Goal: Transaction & Acquisition: Purchase product/service

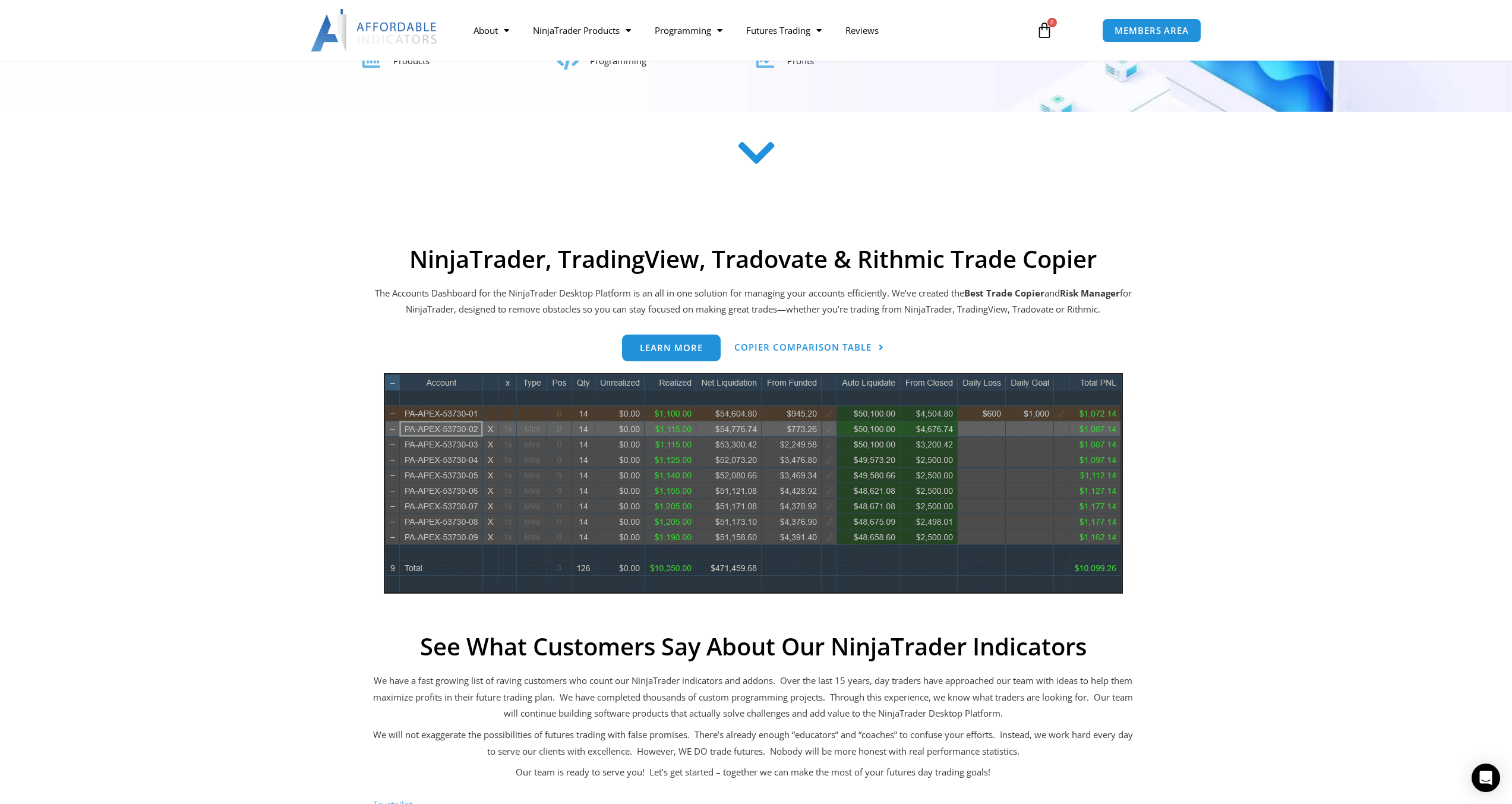
scroll to position [416, 0]
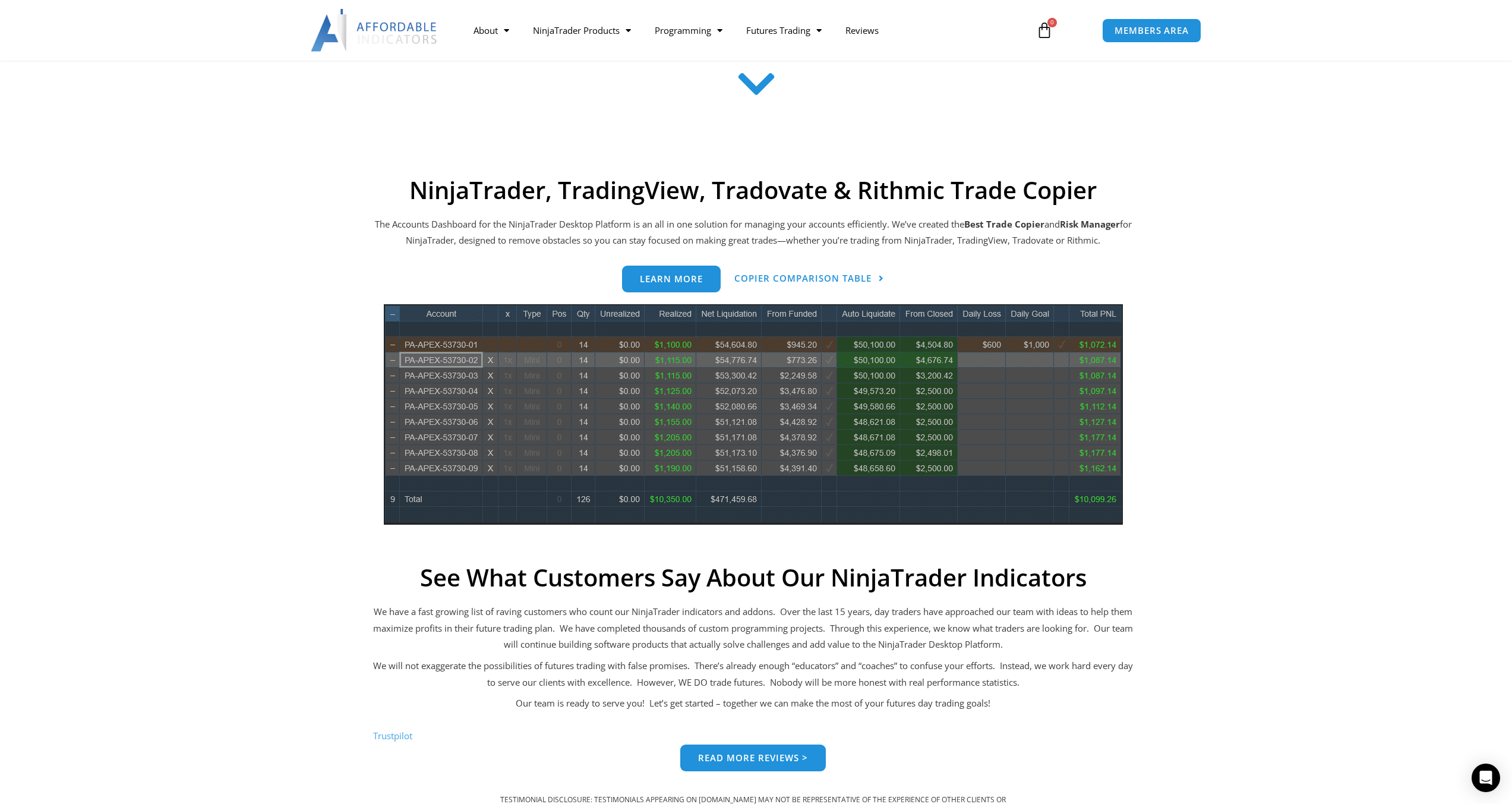
click at [689, 447] on img at bounding box center [753, 414] width 739 height 220
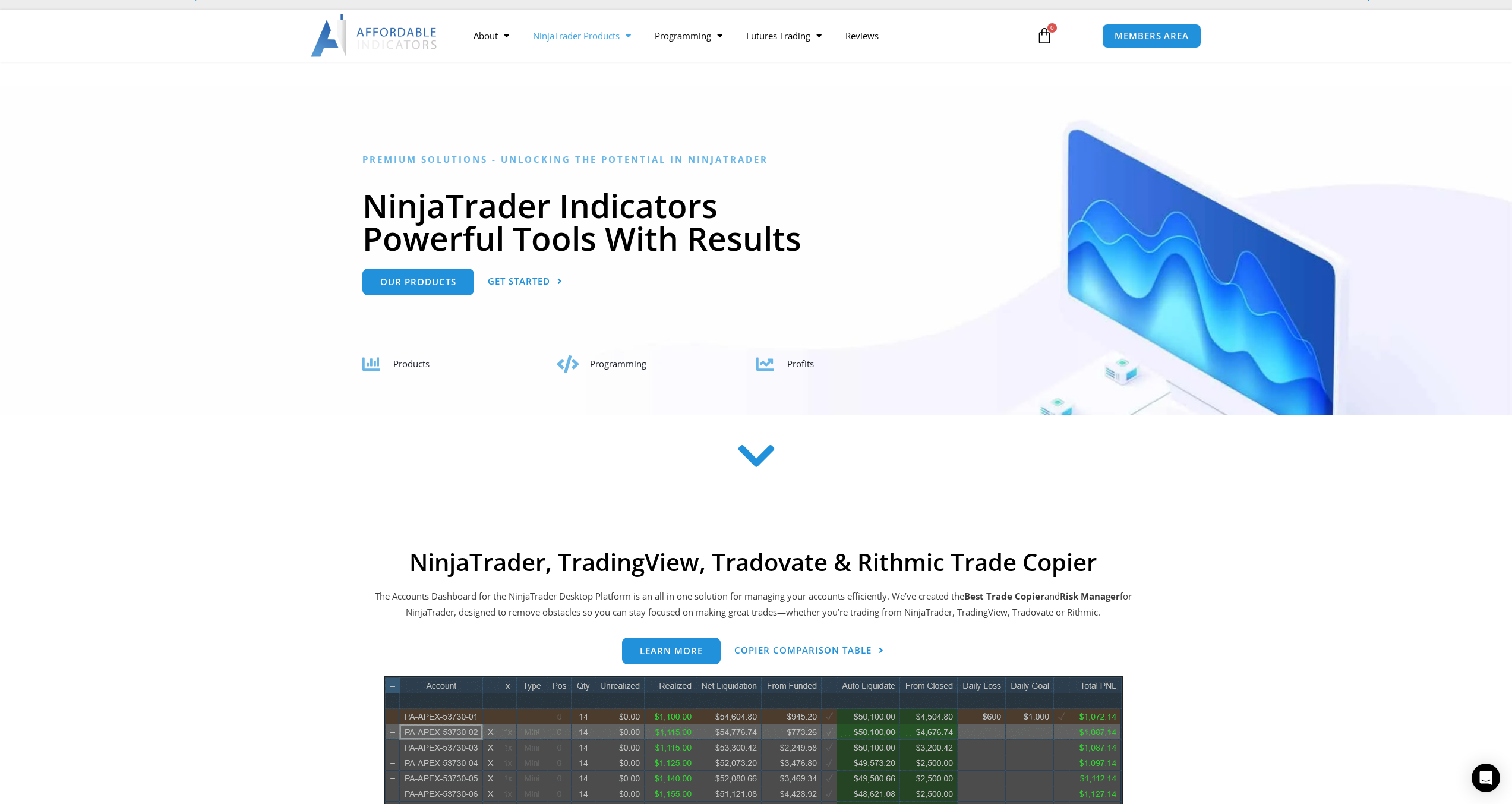
scroll to position [0, 0]
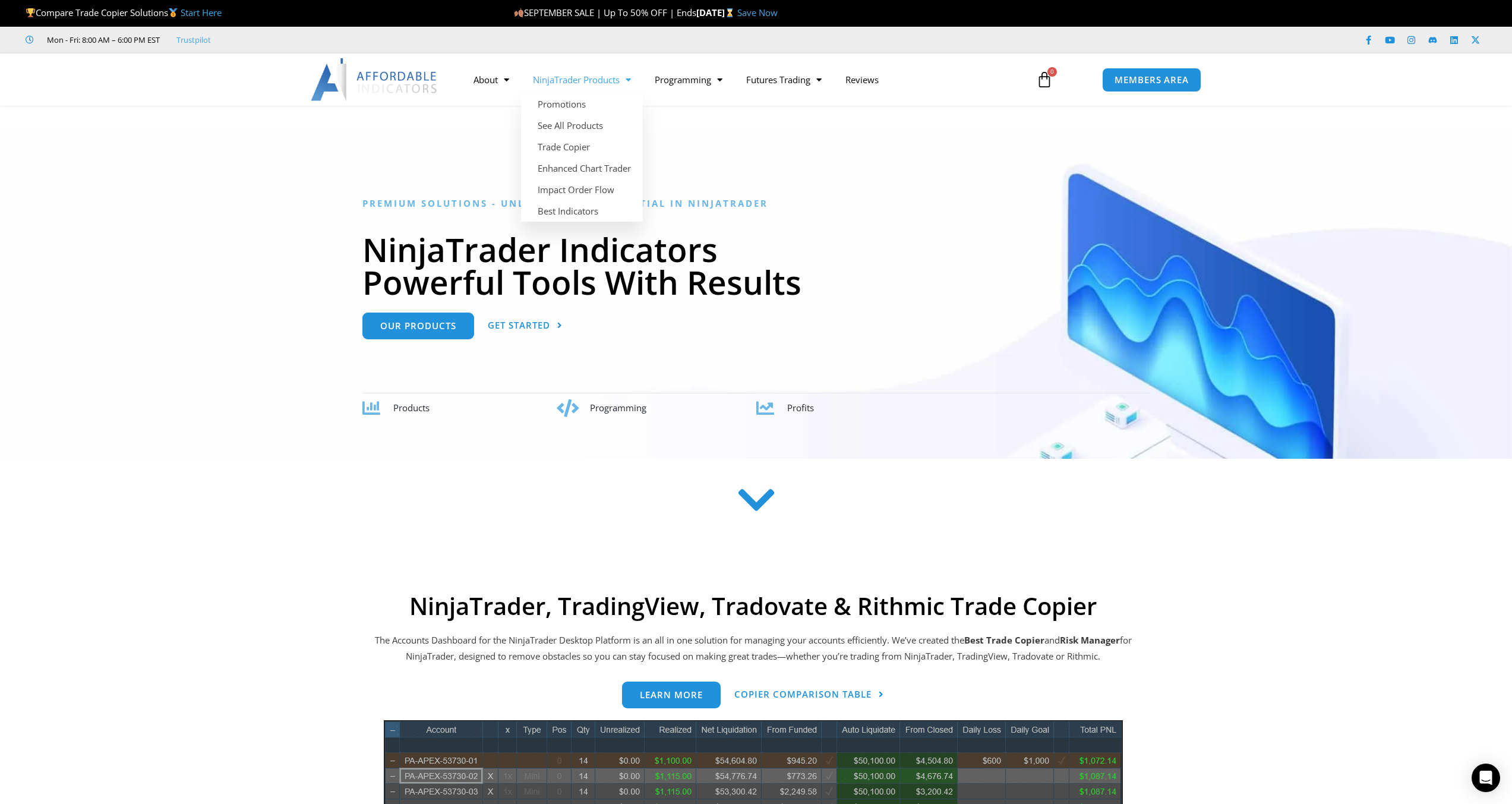
click at [599, 80] on link "NinjaTrader Products" at bounding box center [582, 80] width 121 height 27
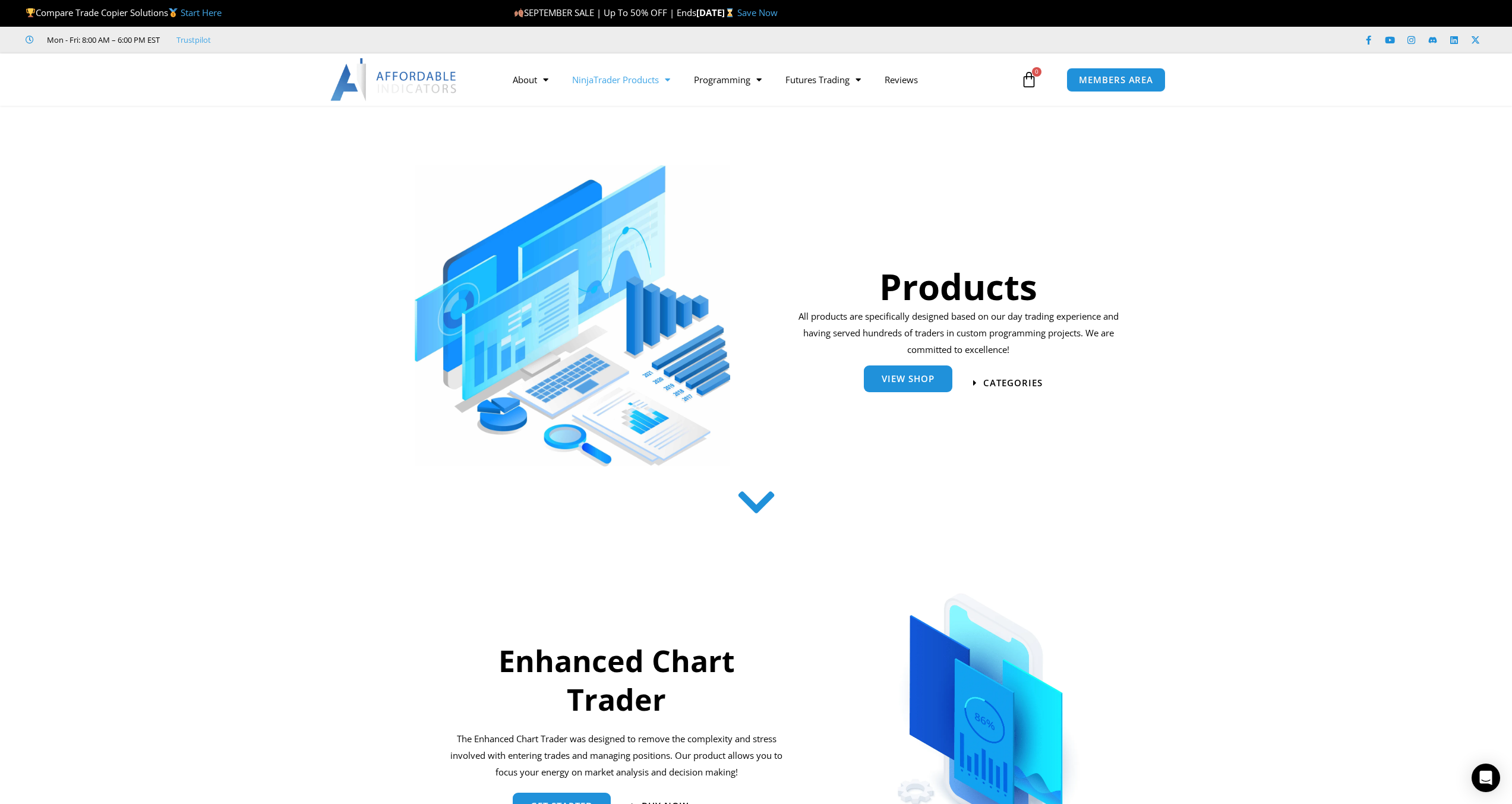
click at [889, 381] on span "View Shop" at bounding box center [908, 379] width 53 height 9
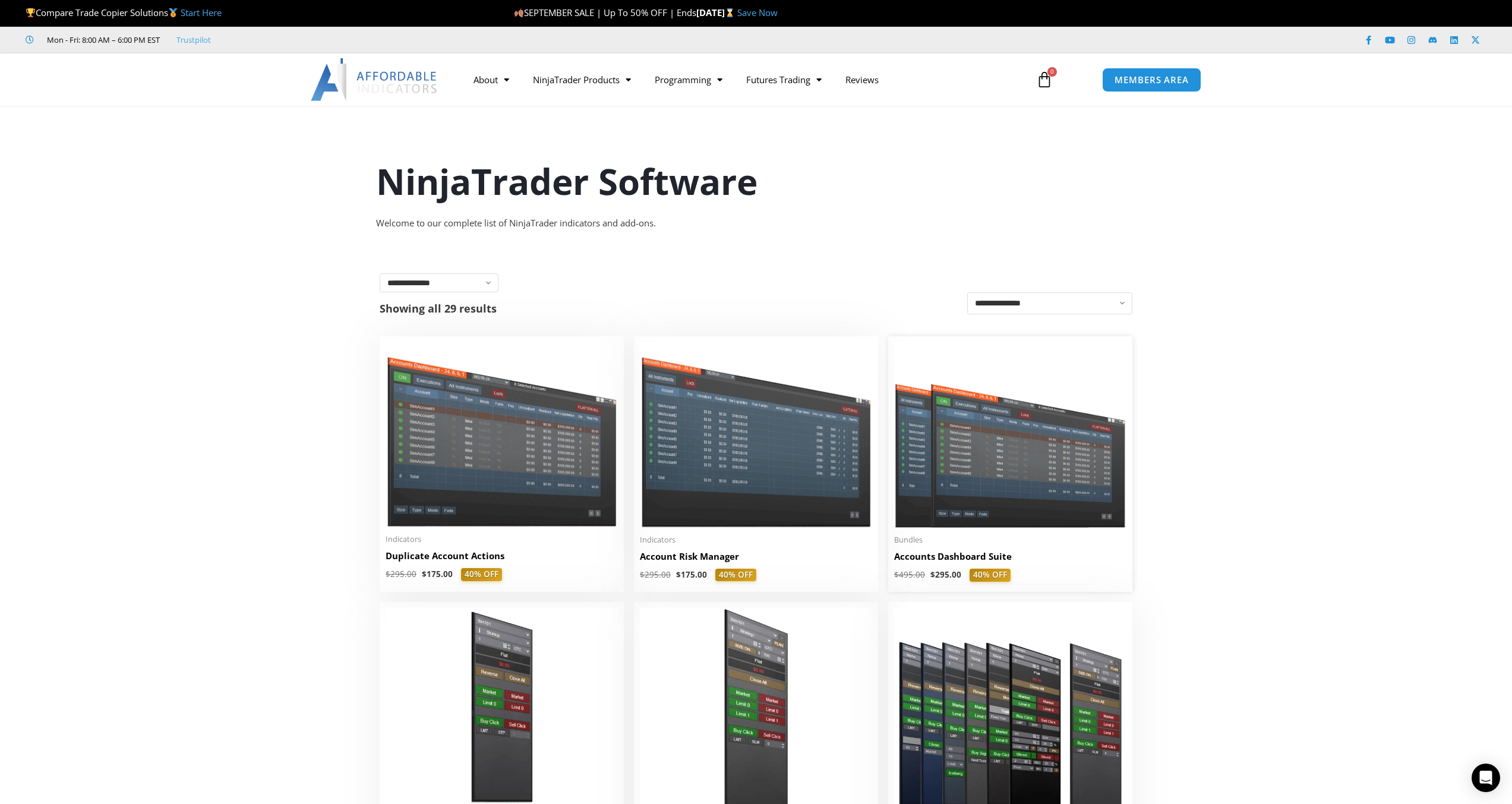
click at [958, 554] on h2 "Accounts Dashboard Suite" at bounding box center [1011, 556] width 233 height 13
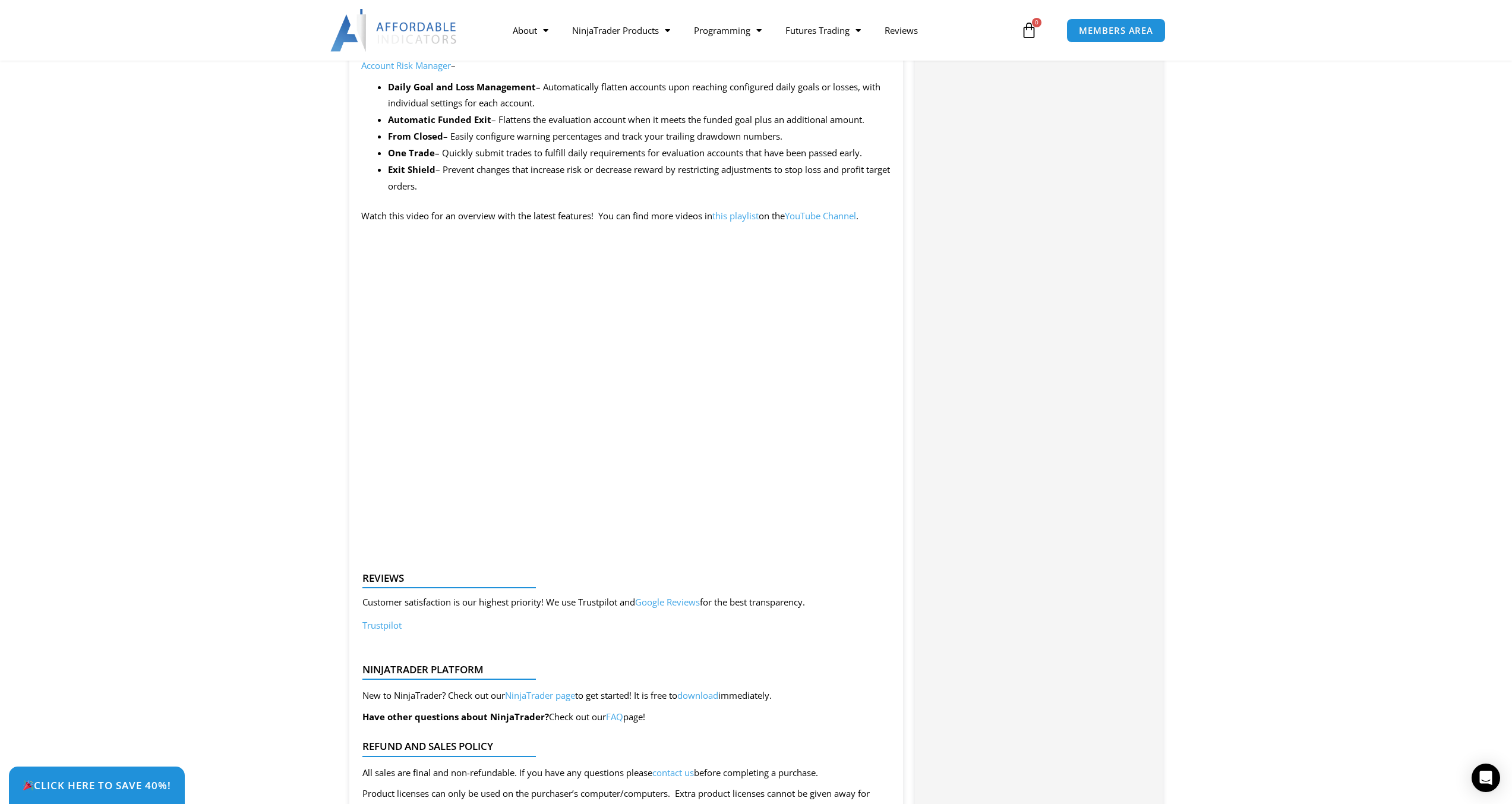
scroll to position [1129, 0]
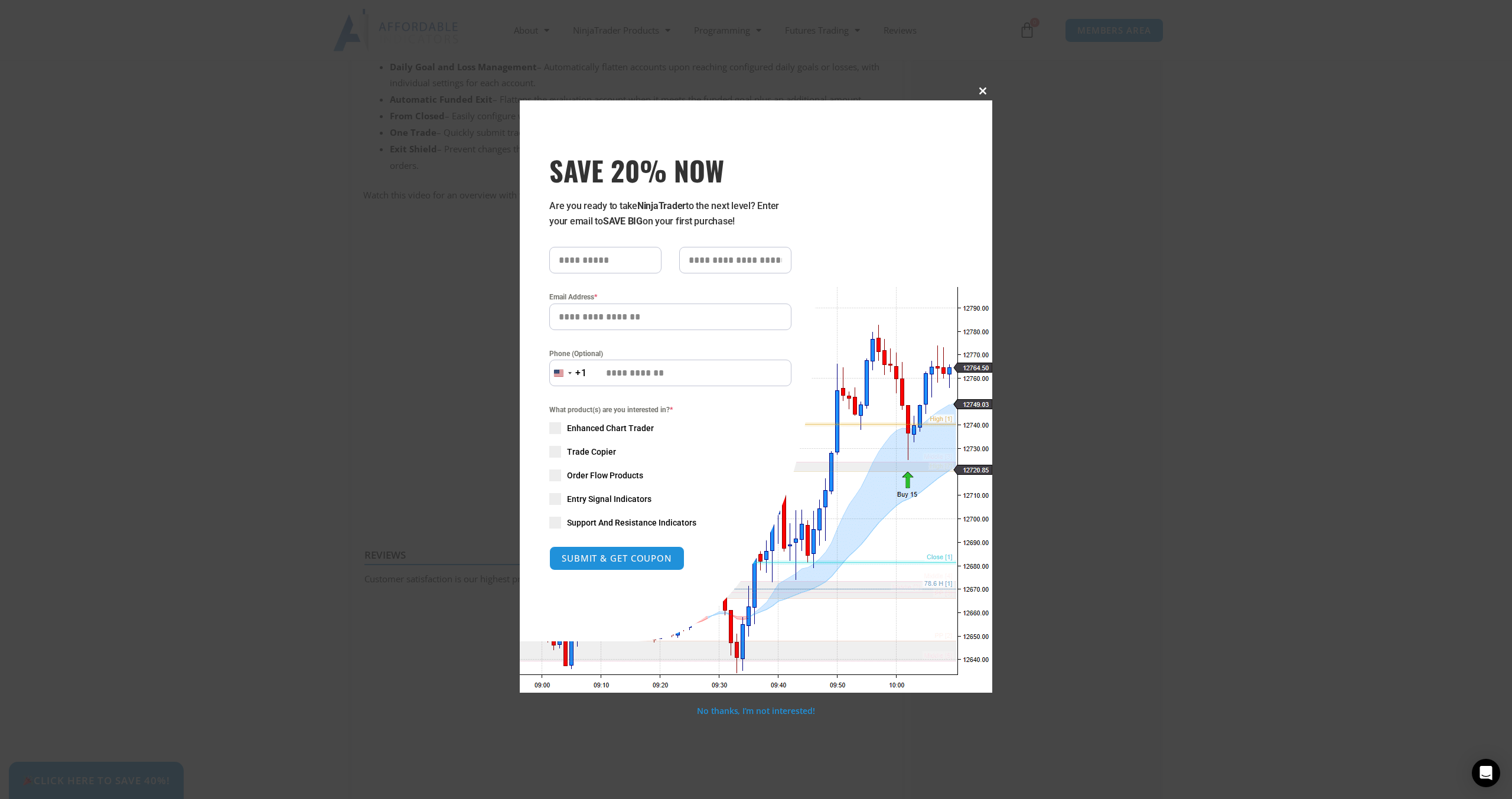
drag, startPoint x: 978, startPoint y: 94, endPoint x: 970, endPoint y: 102, distance: 11.3
click at [978, 94] on span at bounding box center [983, 91] width 19 height 7
